Goal: Transaction & Acquisition: Purchase product/service

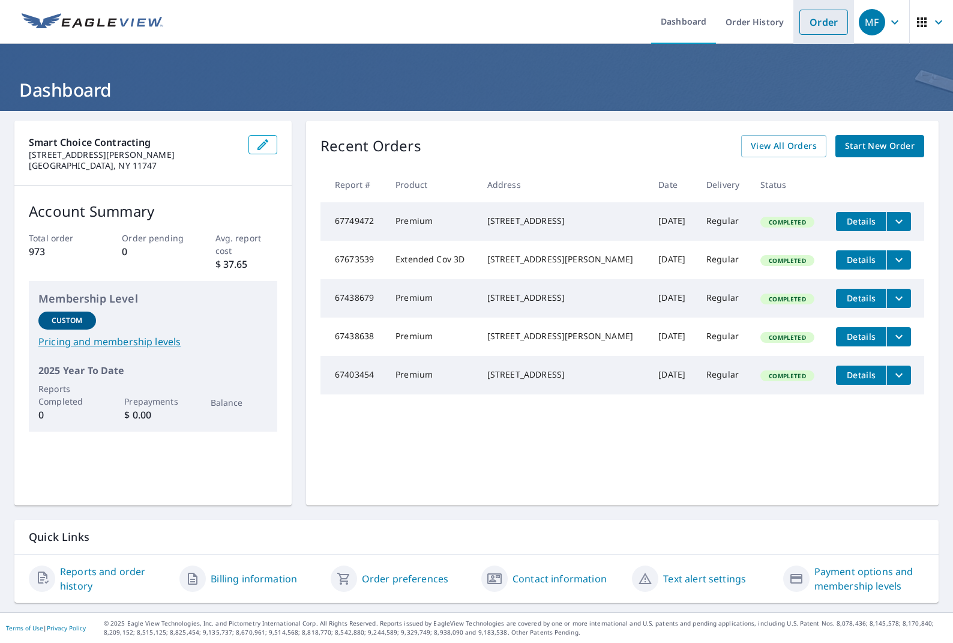
click at [820, 30] on link "Order" at bounding box center [823, 22] width 49 height 25
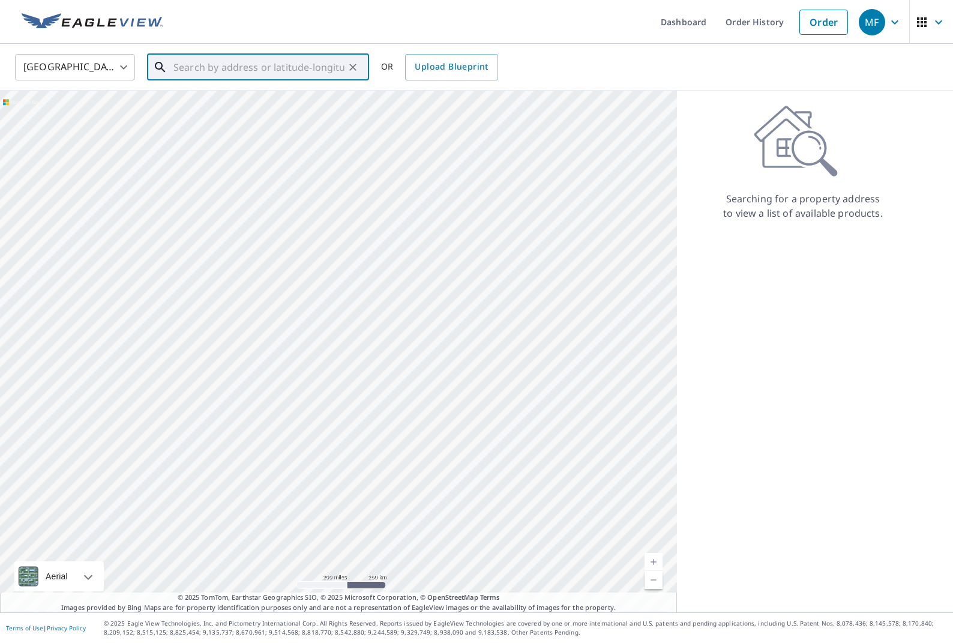
click at [226, 71] on input "text" at bounding box center [258, 67] width 171 height 34
click at [260, 104] on span "[STREET_ADDRESS]" at bounding box center [265, 102] width 188 height 14
type input "[STREET_ADDRESS]"
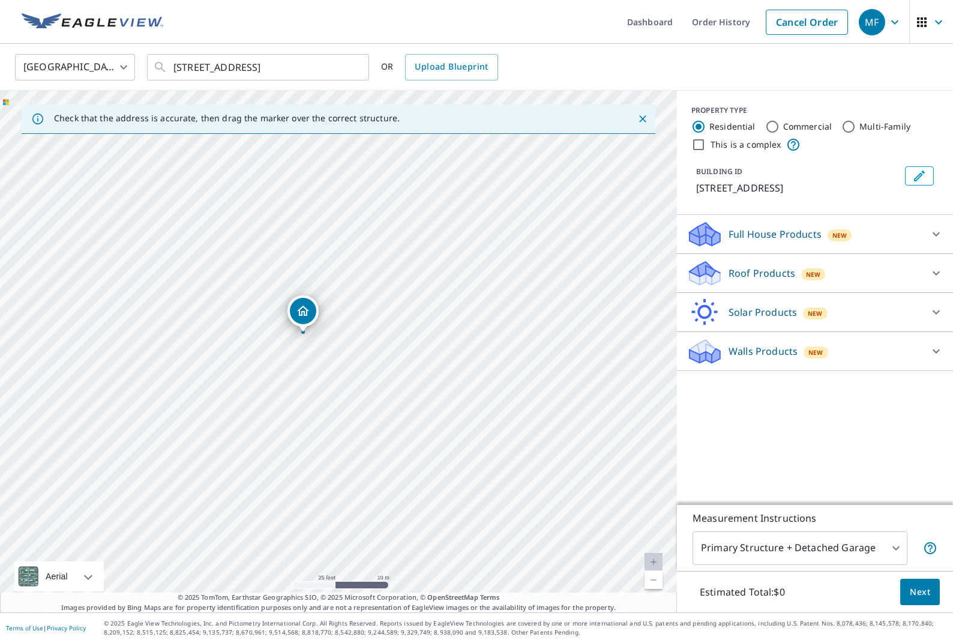
drag, startPoint x: 298, startPoint y: 321, endPoint x: 307, endPoint y: 312, distance: 12.7
click at [939, 271] on icon at bounding box center [936, 273] width 14 height 14
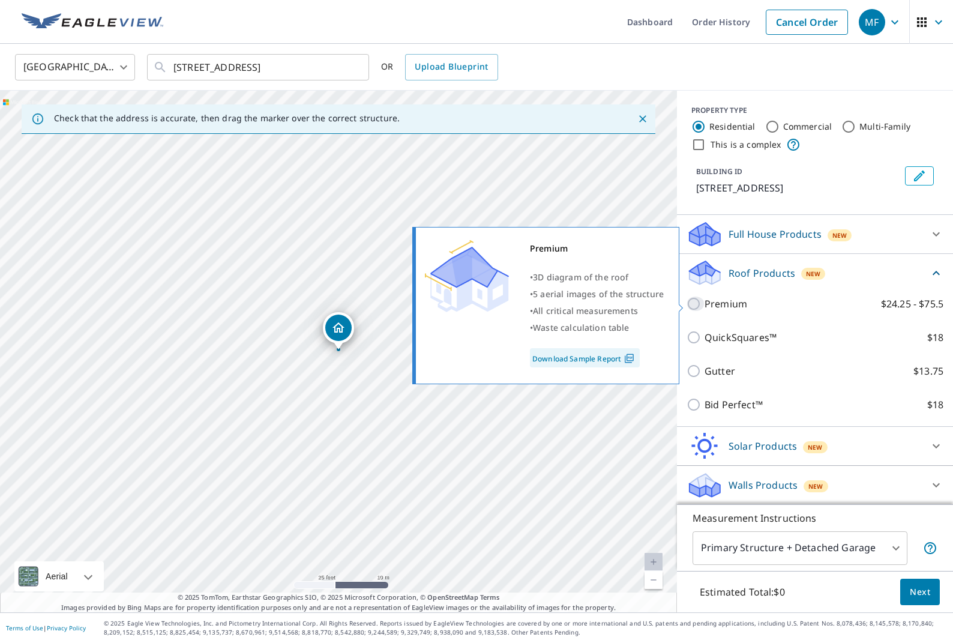
click at [696, 302] on input "Premium $24.25 - $75.5" at bounding box center [696, 303] width 18 height 14
checkbox input "true"
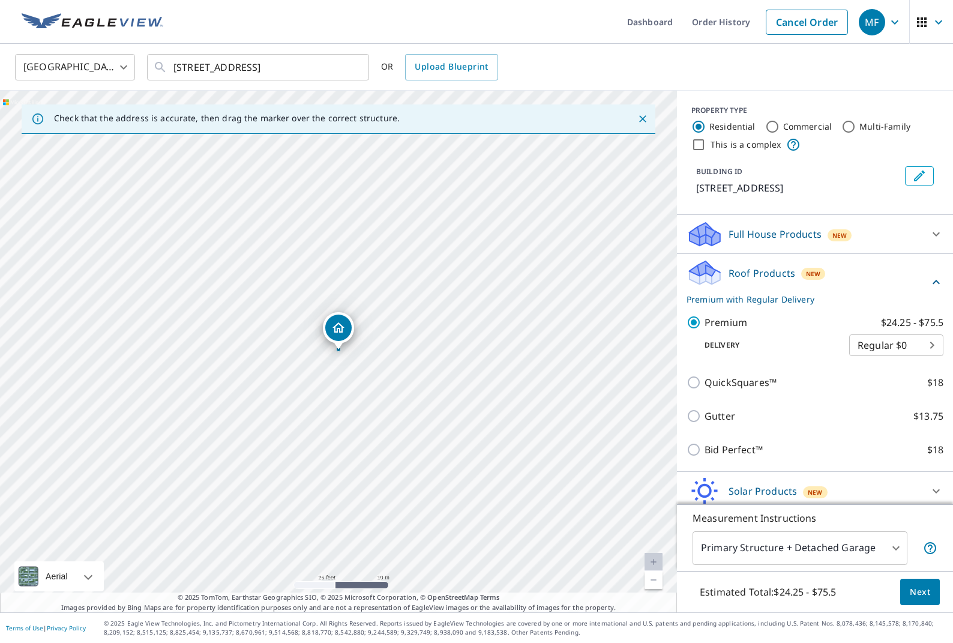
click at [919, 592] on span "Next" at bounding box center [920, 592] width 20 height 15
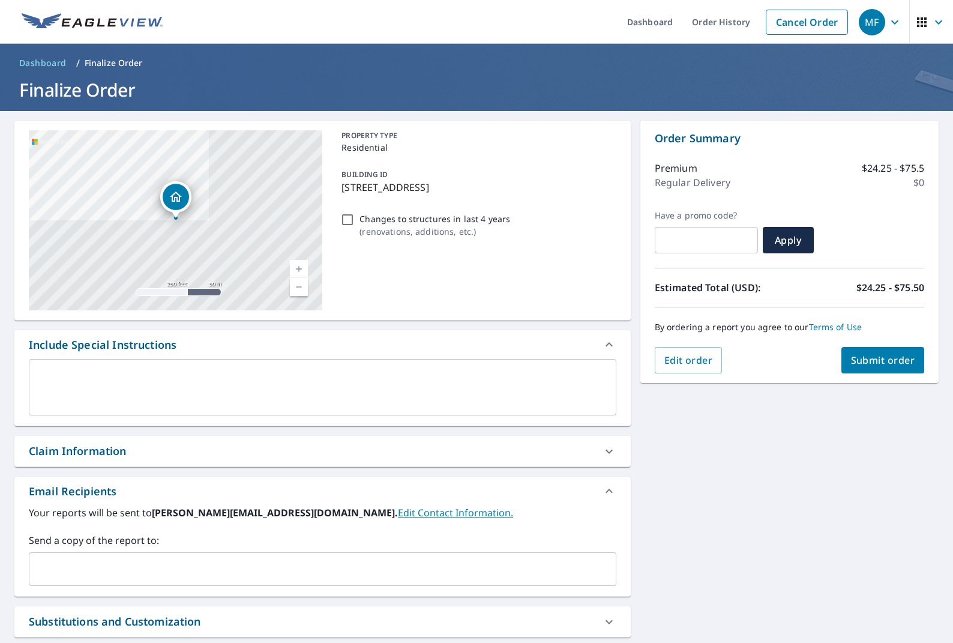
click at [704, 232] on input "text" at bounding box center [706, 240] width 103 height 34
paste input "25Q3-ETG7Y-EXM7M"
checkbox input "true"
type input "25Q3-ETG7Y-EXM7M"
click at [783, 239] on span "Apply" at bounding box center [788, 239] width 32 height 13
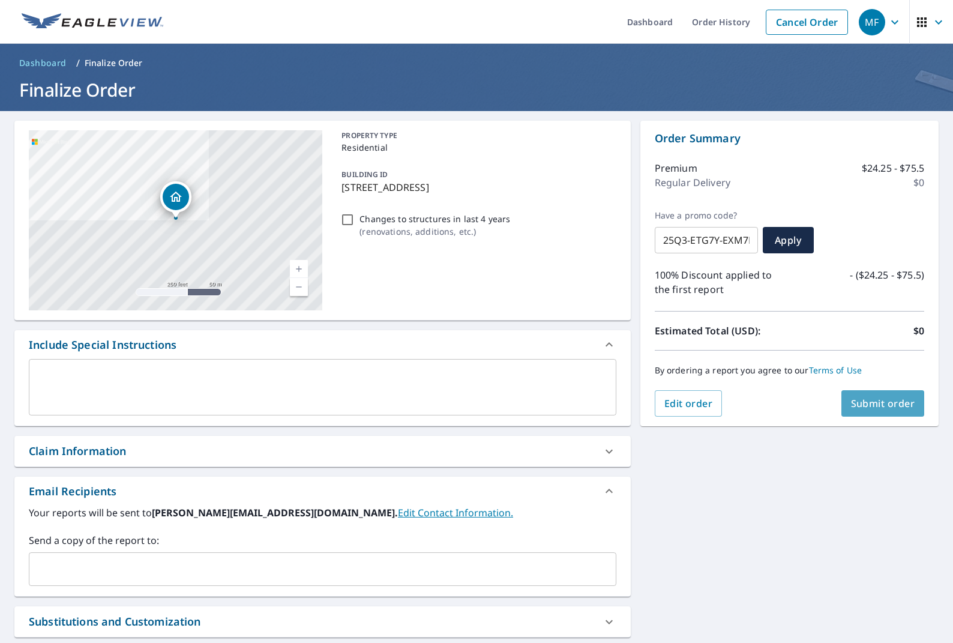
click at [856, 401] on span "Submit order" at bounding box center [883, 403] width 64 height 13
checkbox input "true"
